Goal: Information Seeking & Learning: Learn about a topic

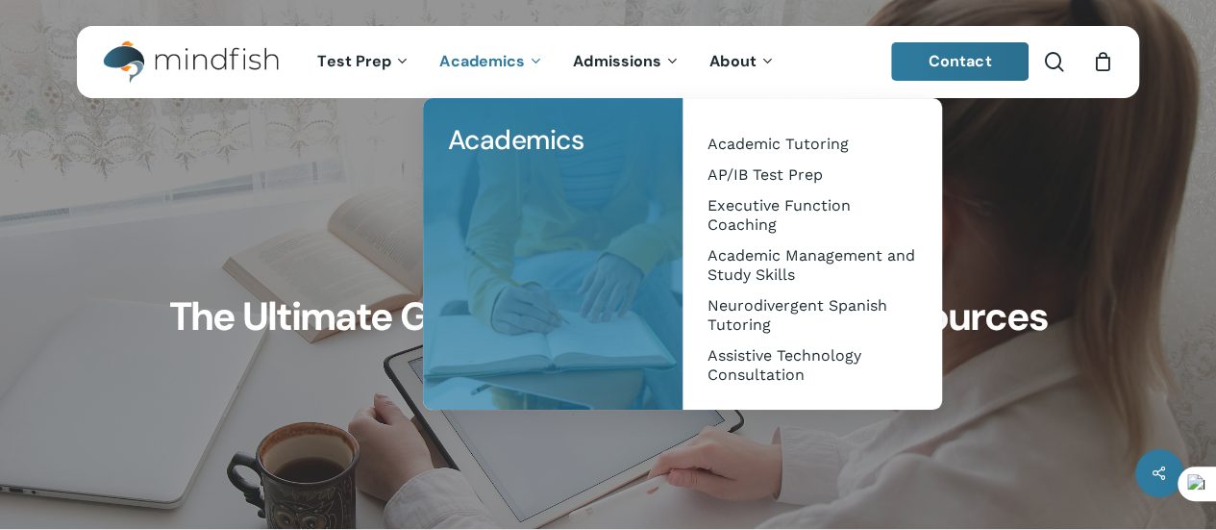
click at [519, 61] on span "Academics" at bounding box center [482, 61] width 86 height 20
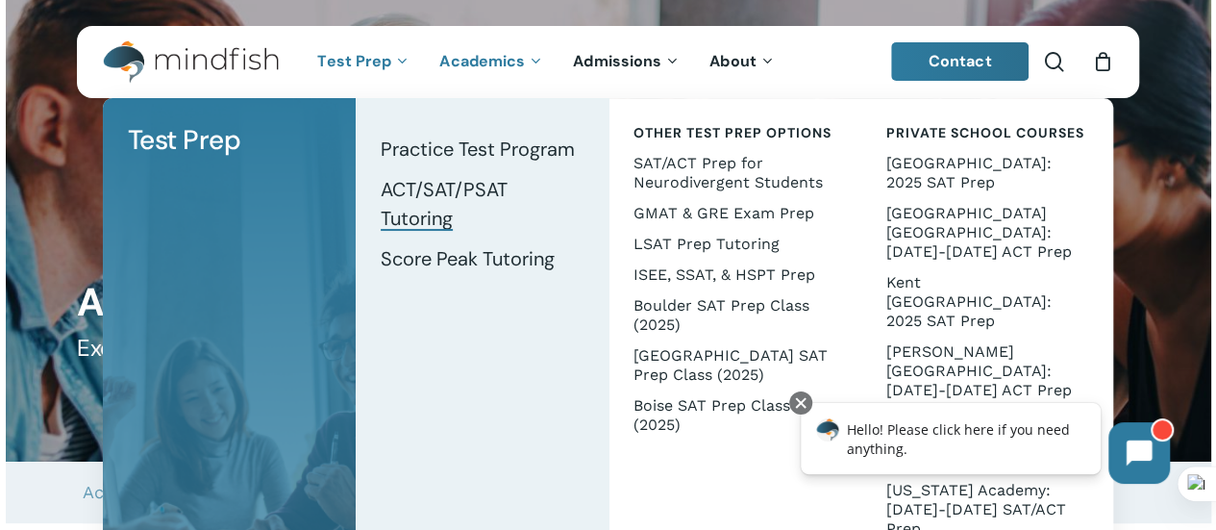
click at [465, 189] on span "ACT/SAT/PSAT Tutoring" at bounding box center [444, 204] width 127 height 54
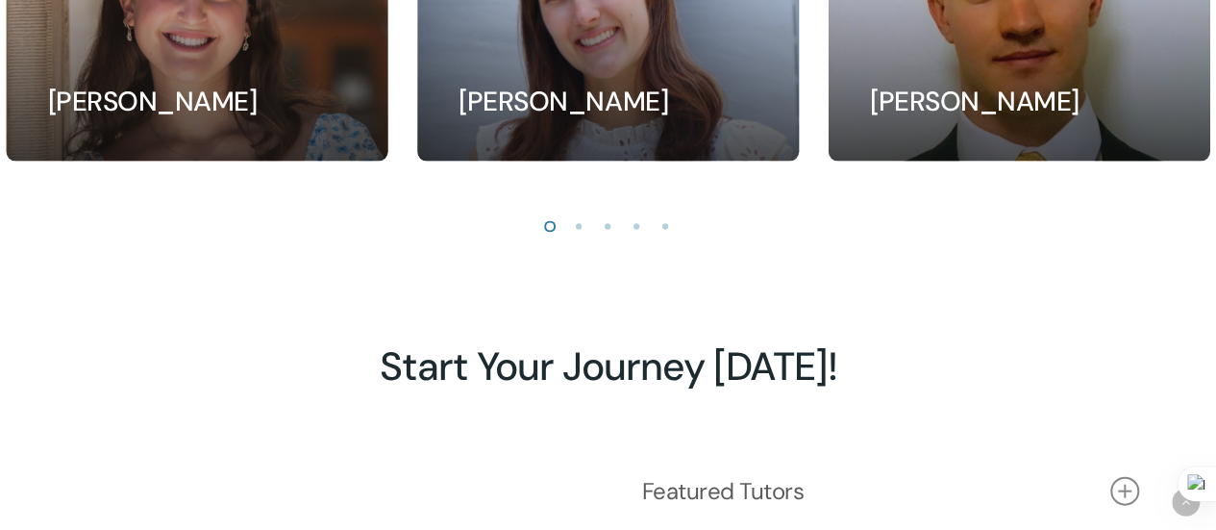
scroll to position [1947, 0]
